Goal: Find specific page/section

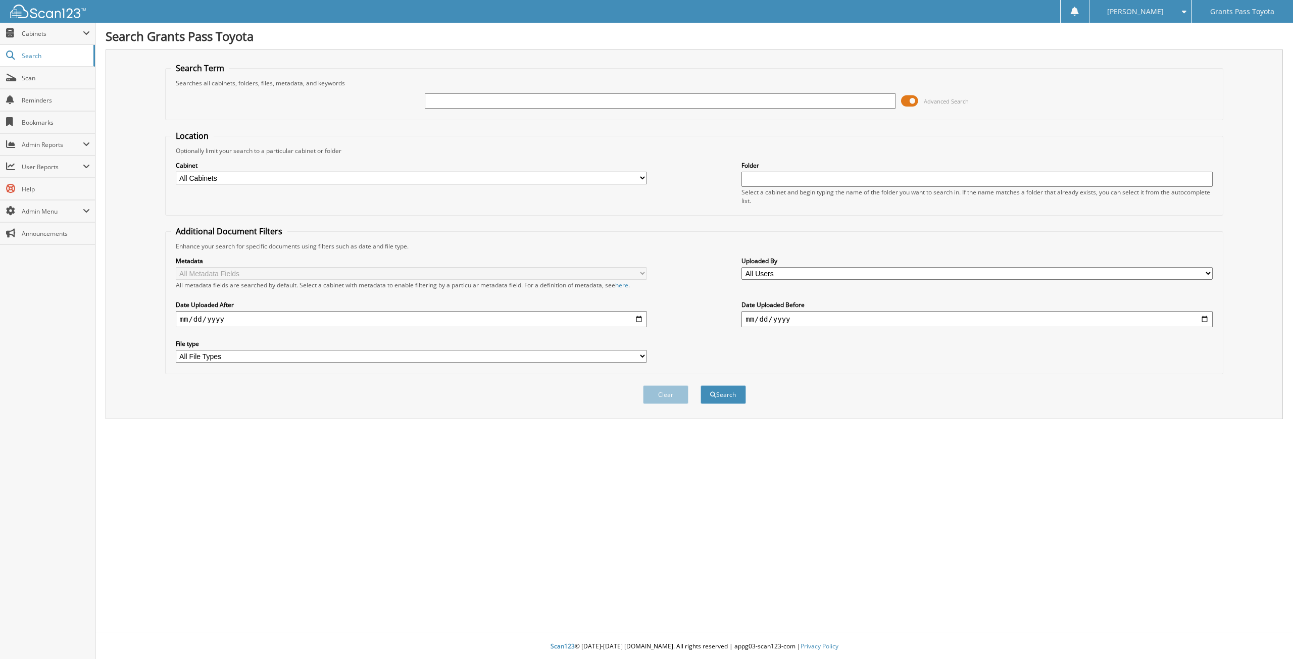
click at [491, 93] on div at bounding box center [660, 100] width 471 height 17
click at [463, 106] on input "text" at bounding box center [660, 100] width 471 height 15
paste input "[US_VEHICLE_IDENTIFICATION_NUMBER]"
type input "[US_VEHICLE_IDENTIFICATION_NUMBER]"
click at [700, 385] on button "Search" at bounding box center [722, 394] width 45 height 19
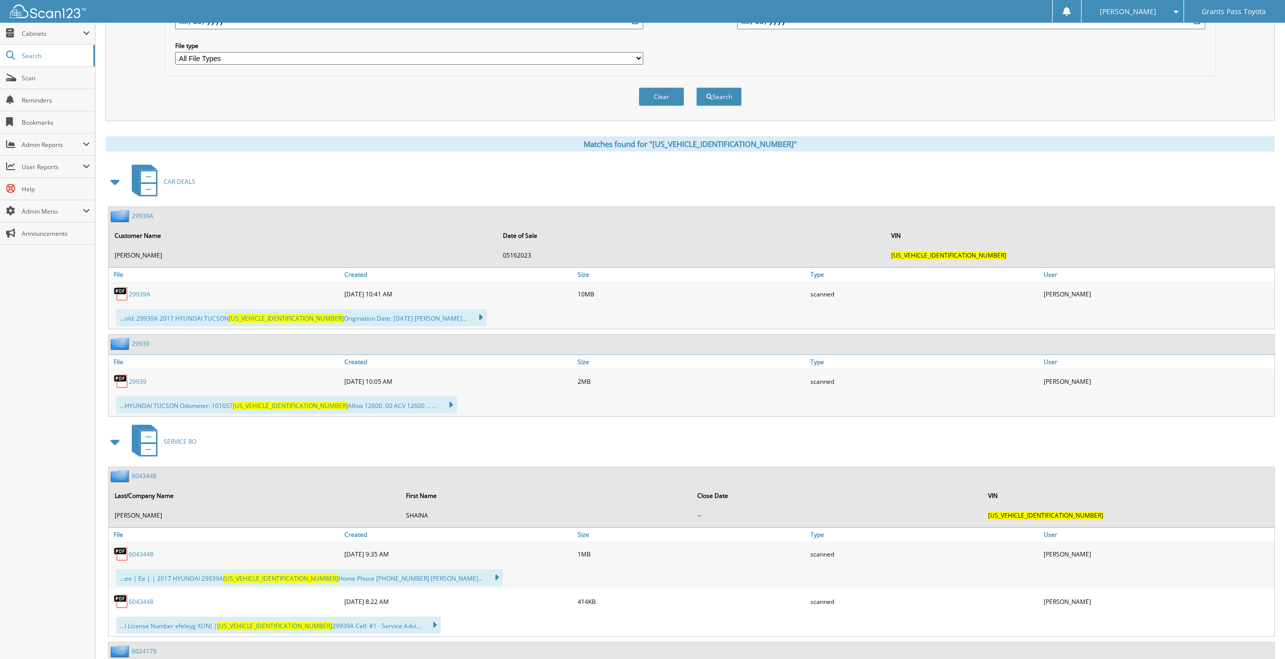
scroll to position [303, 0]
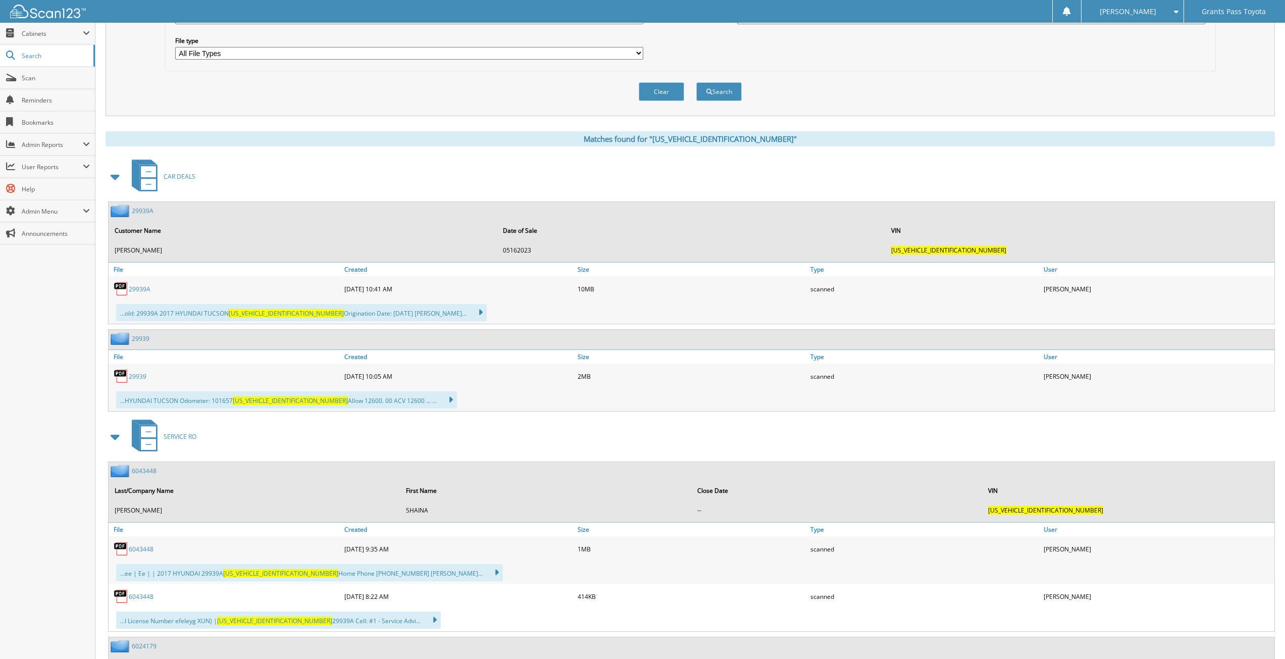
drag, startPoint x: 325, startPoint y: 53, endPoint x: 304, endPoint y: 54, distance: 21.2
click at [309, 54] on select "All File Types CAB PDF WEBP" at bounding box center [409, 53] width 468 height 13
click at [278, 53] on select "All File Types CAB PDF WEBP" at bounding box center [409, 53] width 468 height 13
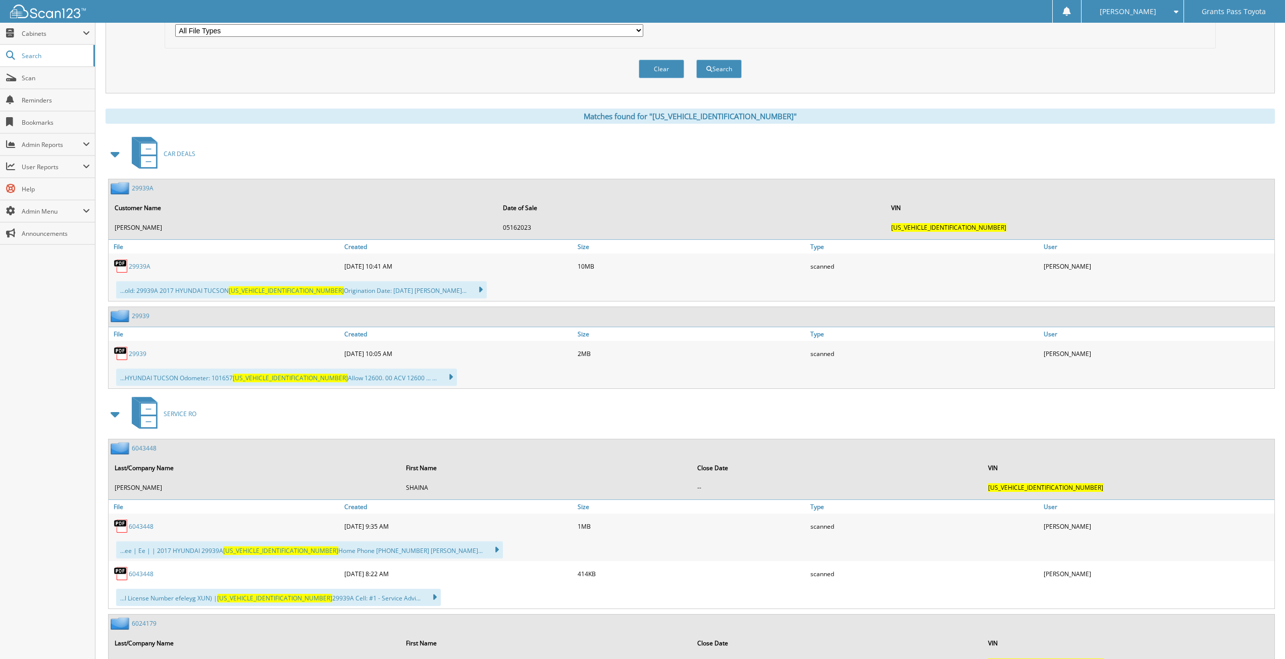
scroll to position [454, 0]
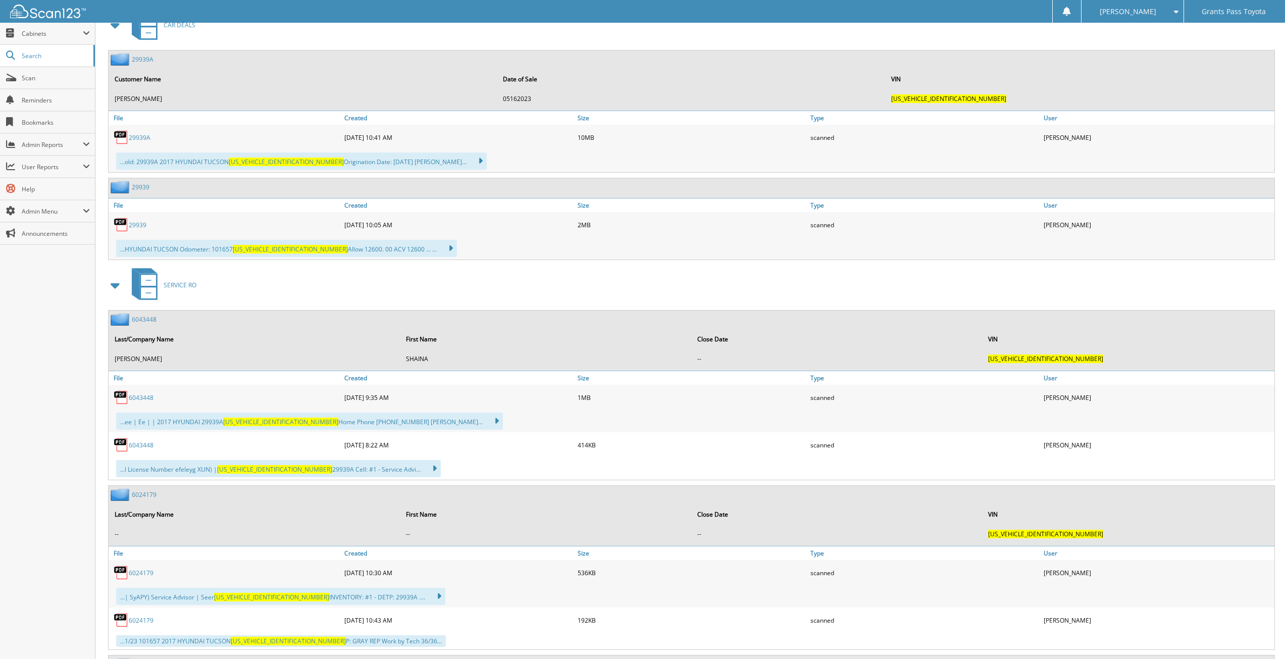
click at [147, 136] on link "29939A" at bounding box center [140, 137] width 22 height 9
